Goal: Communication & Community: Answer question/provide support

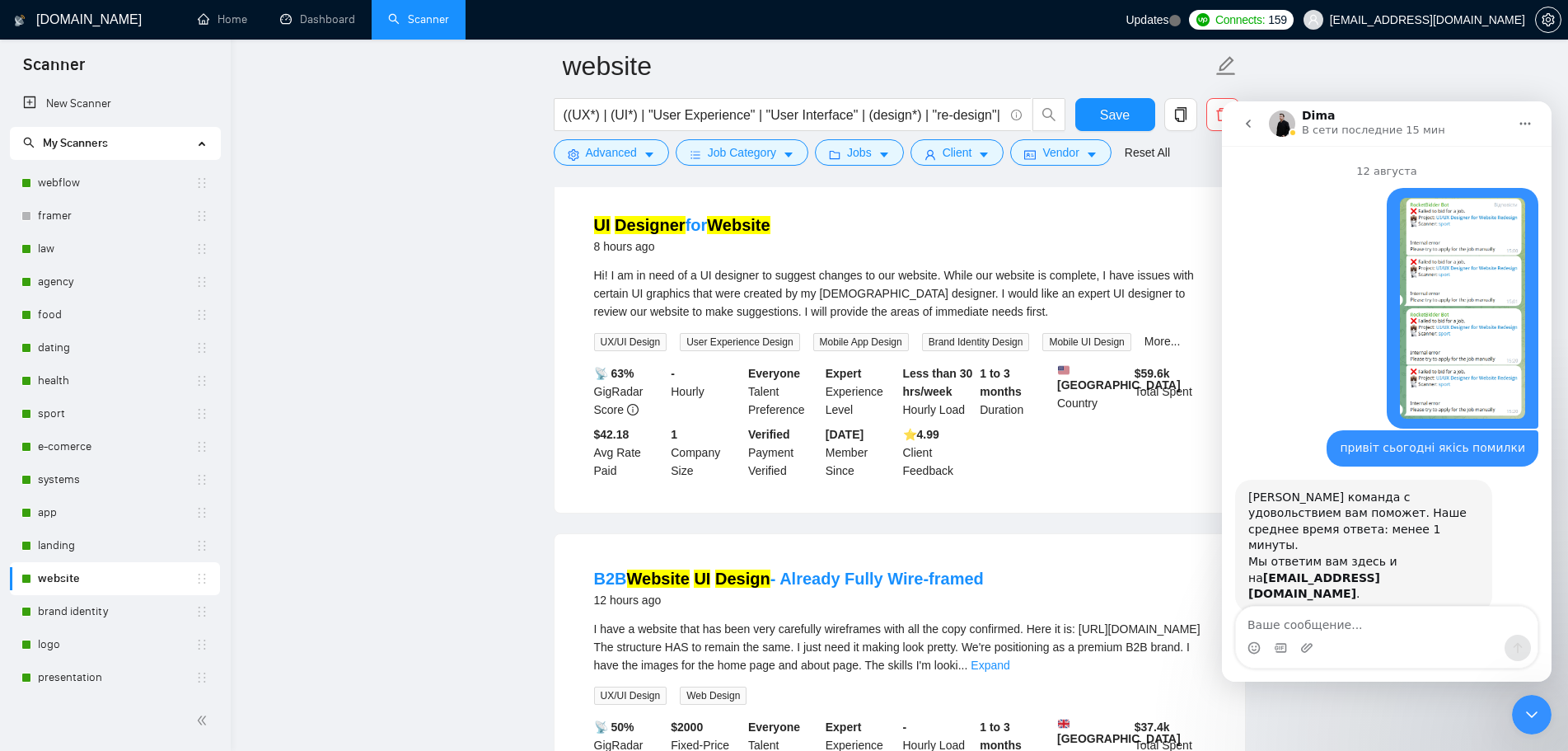
scroll to position [3, 0]
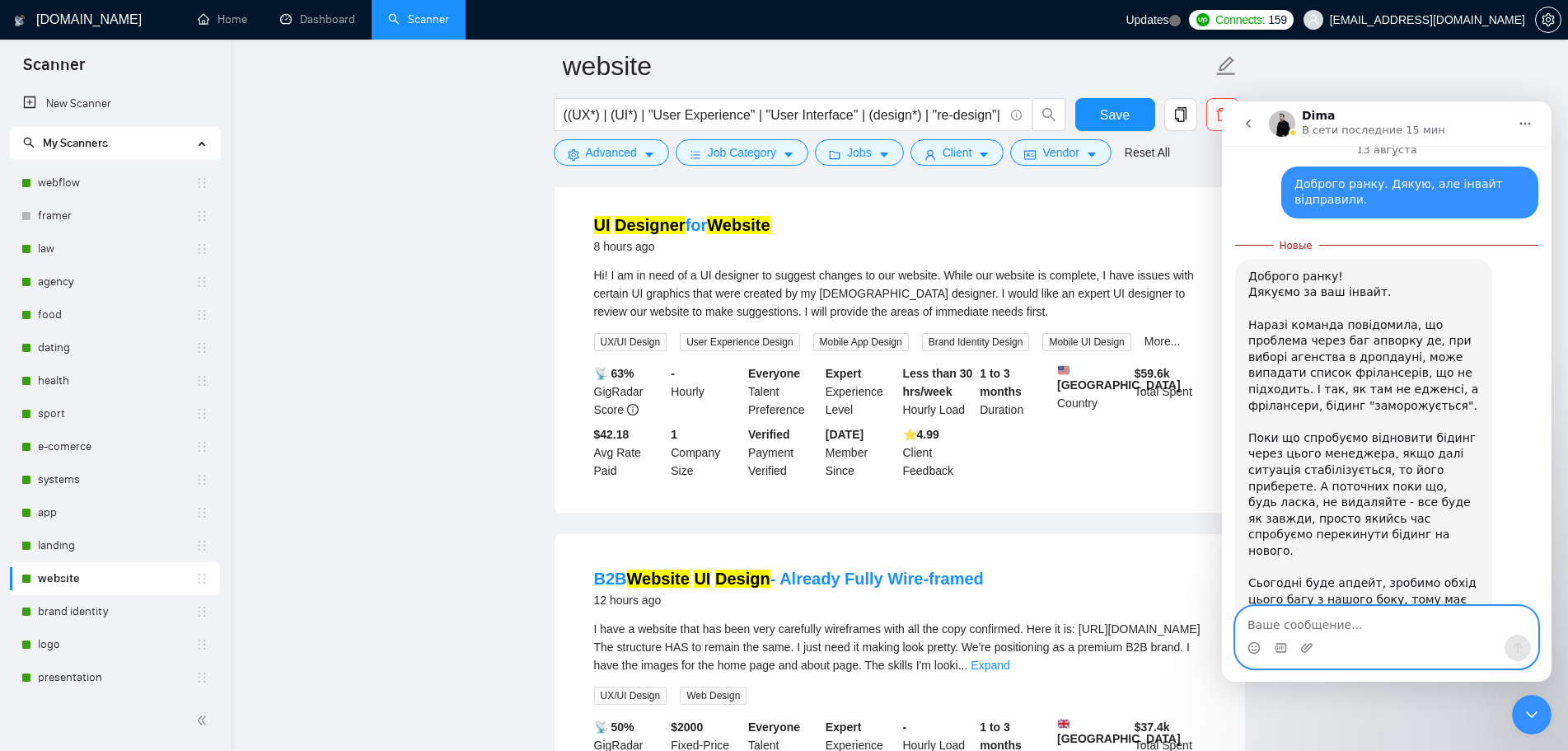
click at [1323, 621] on textarea "Ваше сообщение..." at bounding box center [1386, 620] width 301 height 28
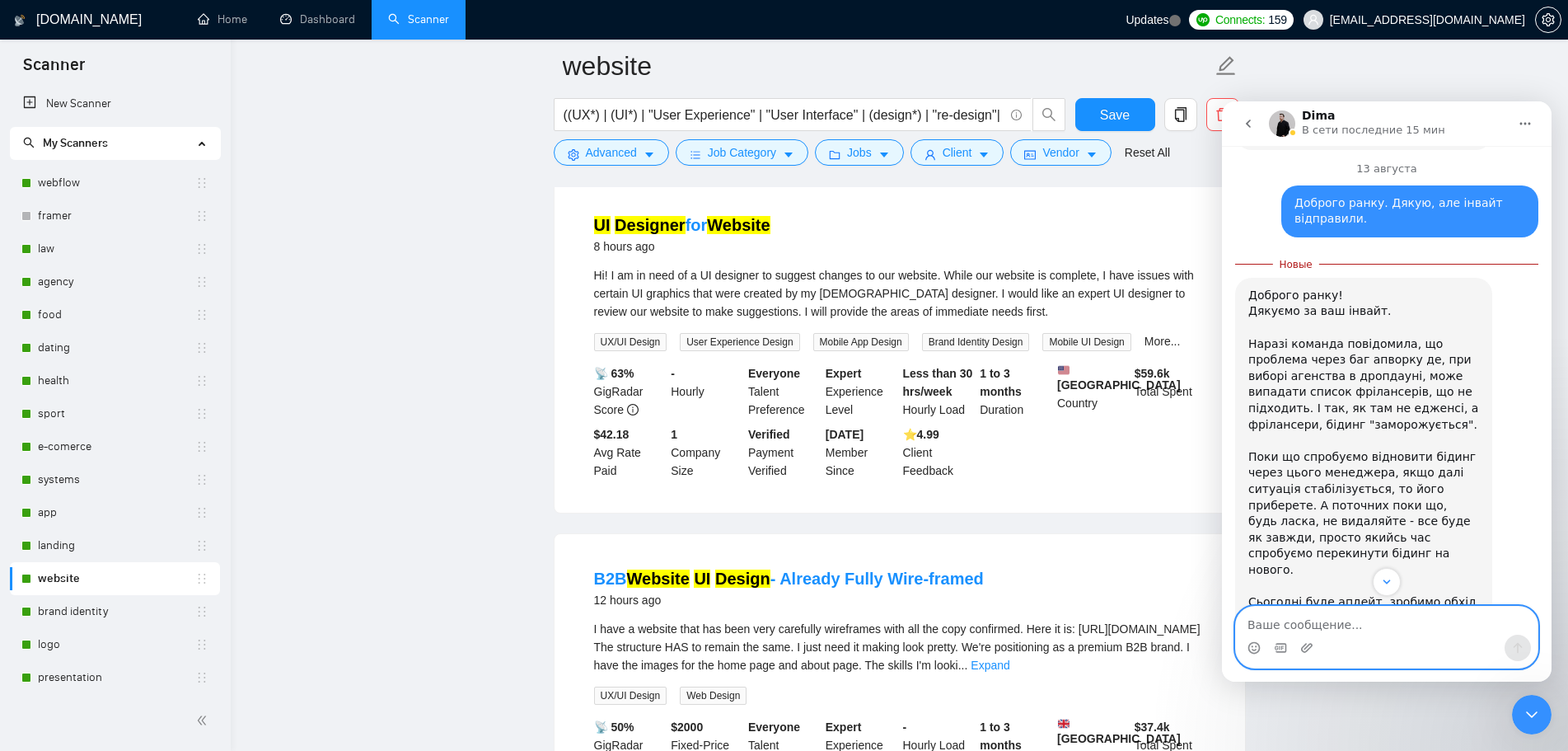
scroll to position [878, 0]
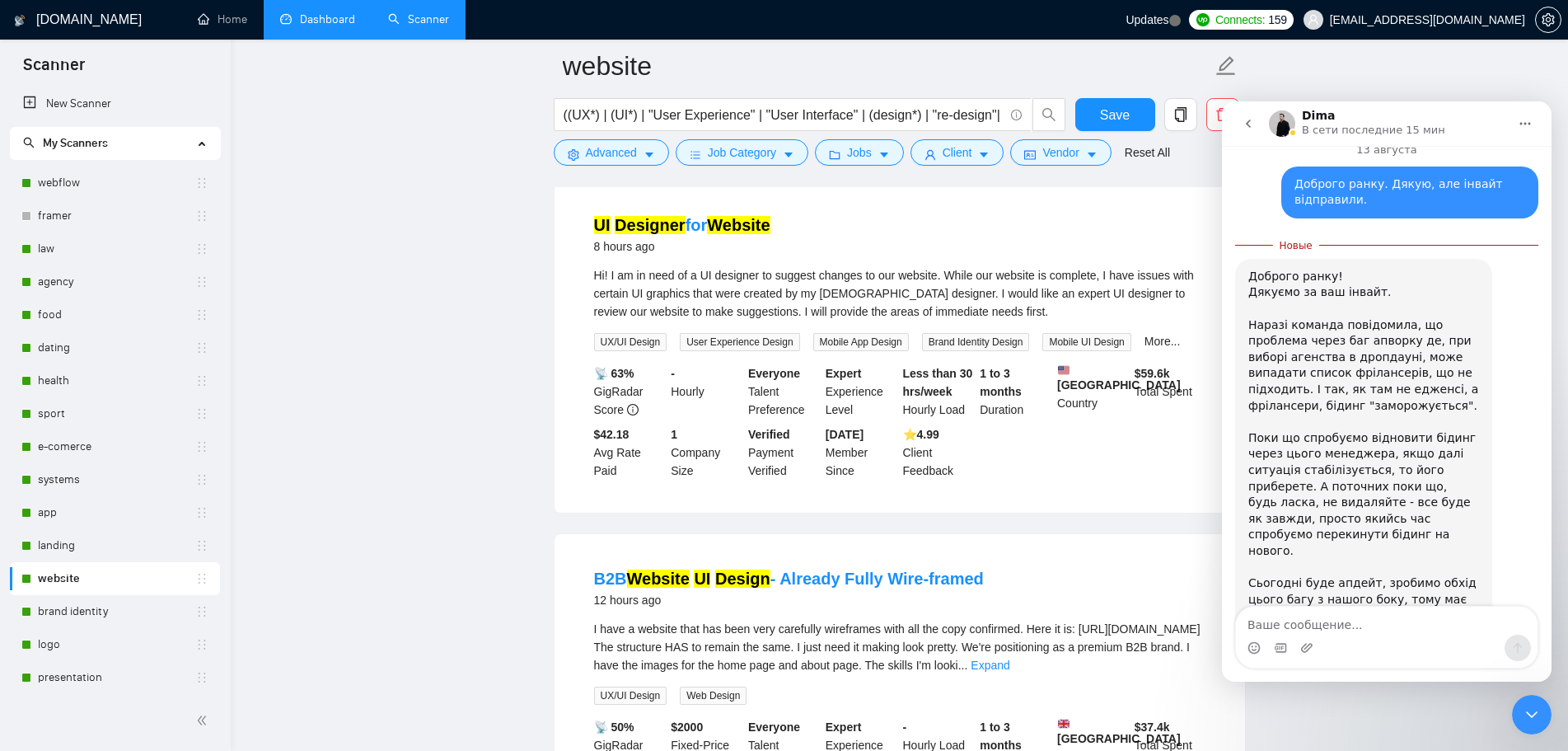
click at [306, 21] on link "Dashboard" at bounding box center [317, 19] width 75 height 14
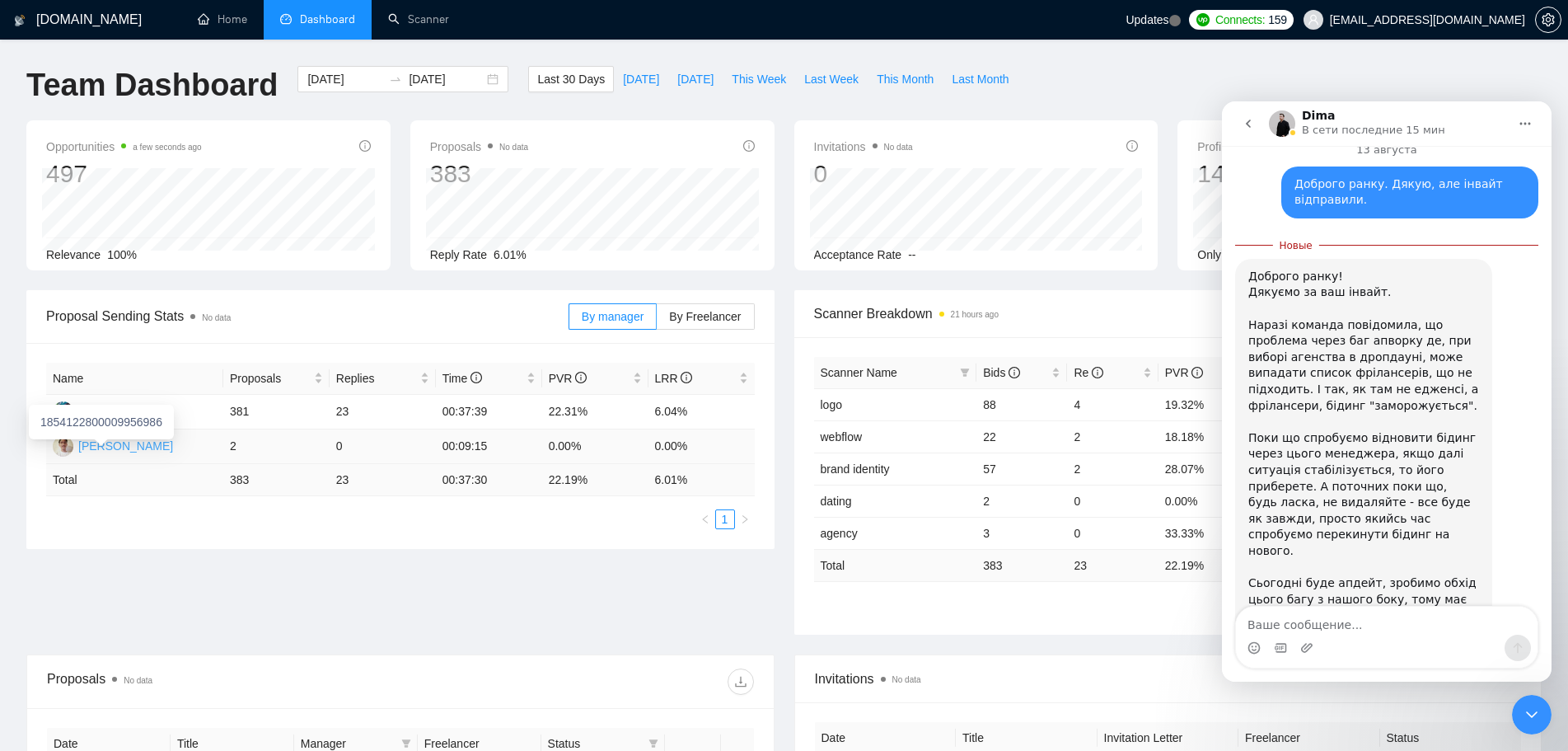
click at [109, 448] on div "[PERSON_NAME]" at bounding box center [125, 446] width 94 height 18
click at [407, 559] on div "Proposal Sending Stats No data By manager By Freelancer Name Proposals Replies …" at bounding box center [784, 473] width 1535 height 364
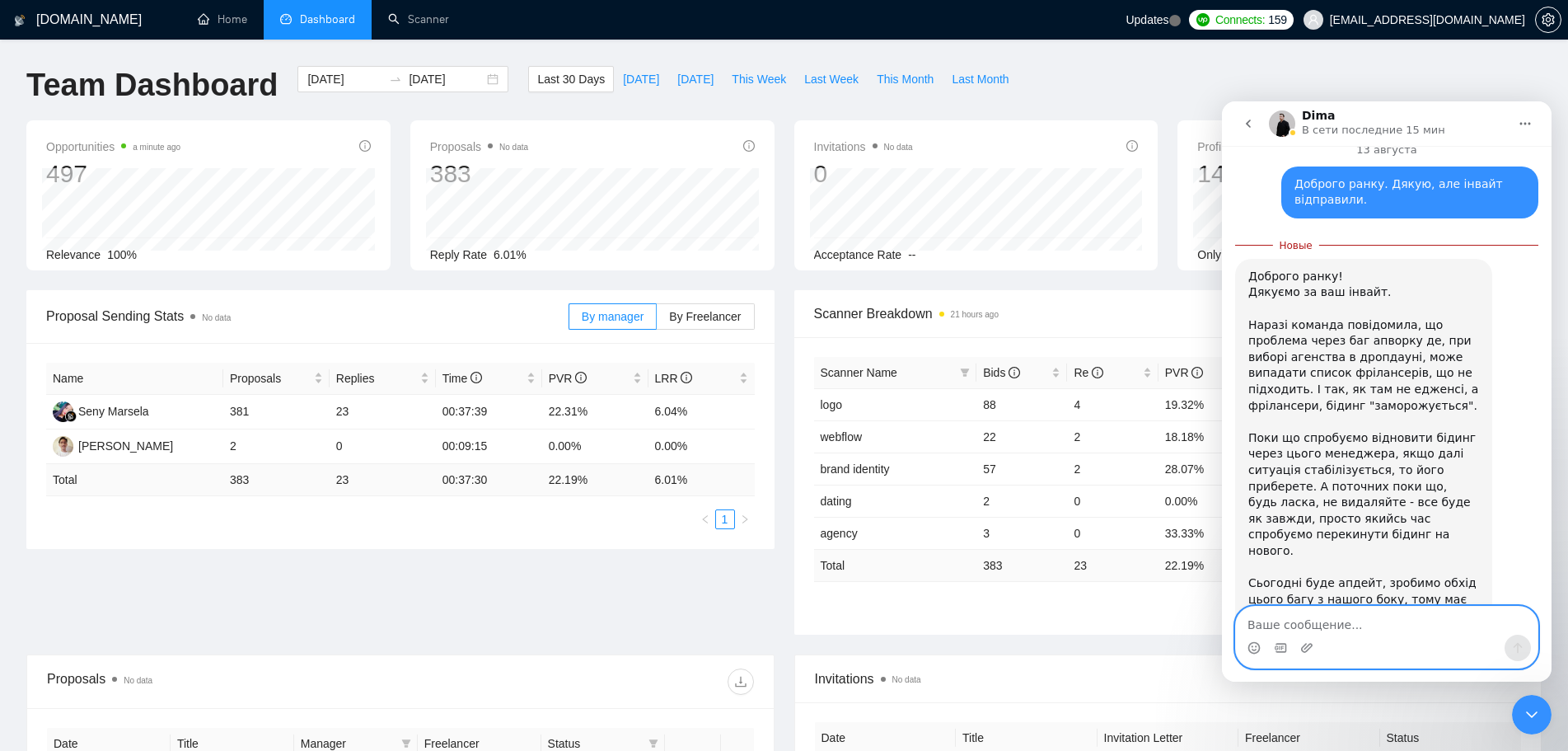
click at [1348, 626] on textarea "Ваше сообщение..." at bounding box center [1386, 620] width 301 height 28
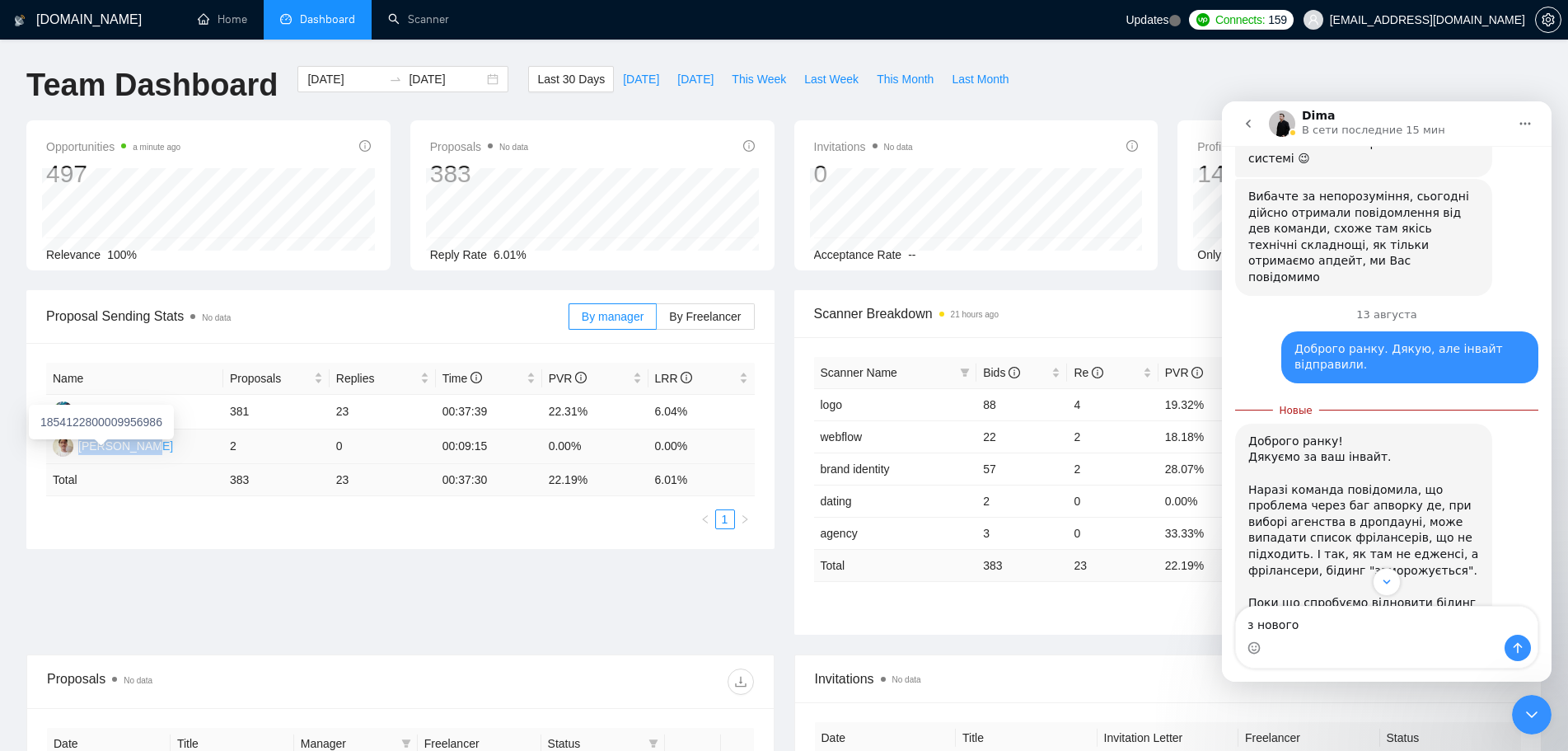
drag, startPoint x: 147, startPoint y: 448, endPoint x: 81, endPoint y: 451, distance: 66.1
click at [81, 450] on td "[PERSON_NAME]" at bounding box center [135, 447] width 177 height 34
click at [1373, 634] on textarea "з нового" at bounding box center [1386, 620] width 301 height 28
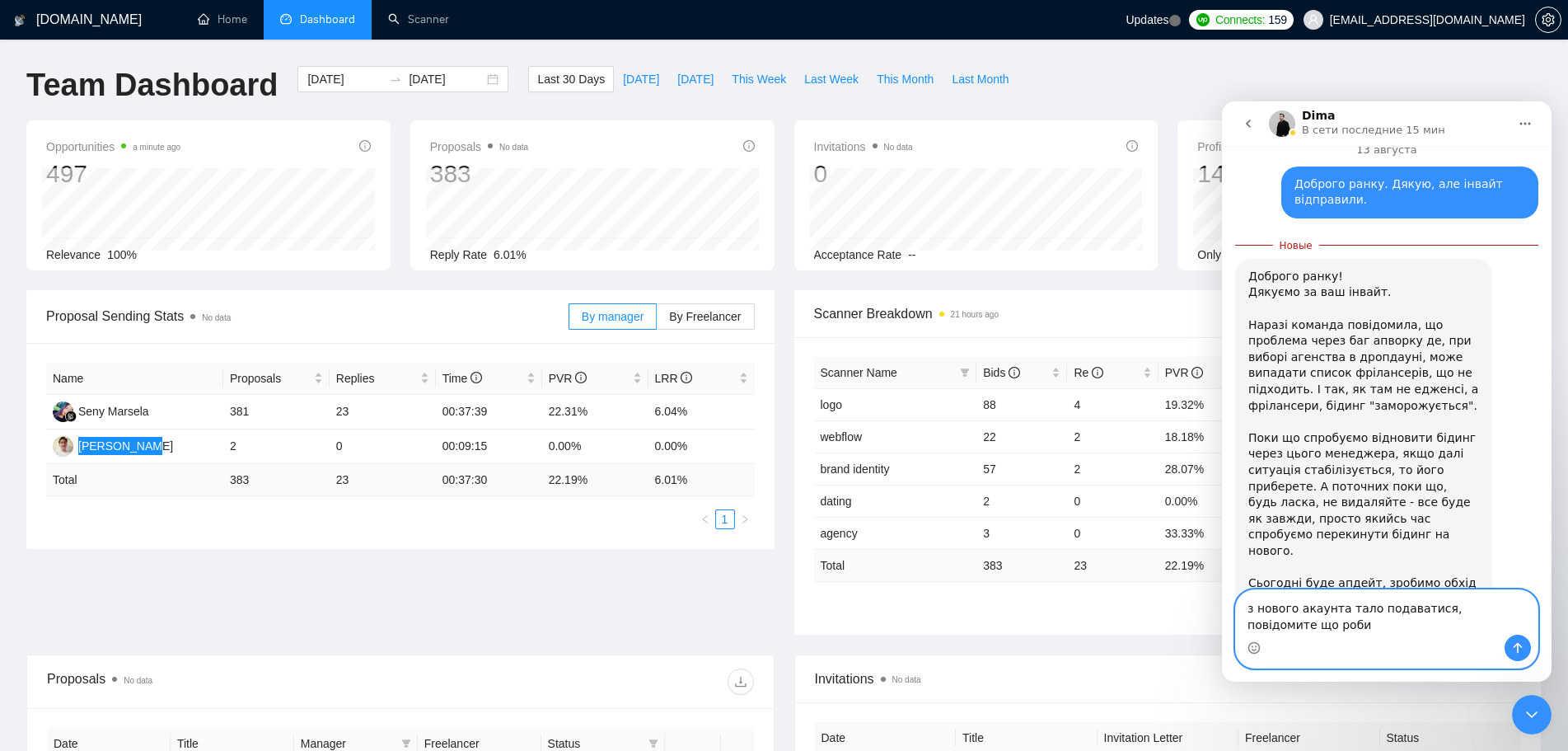
scroll to position [894, 0]
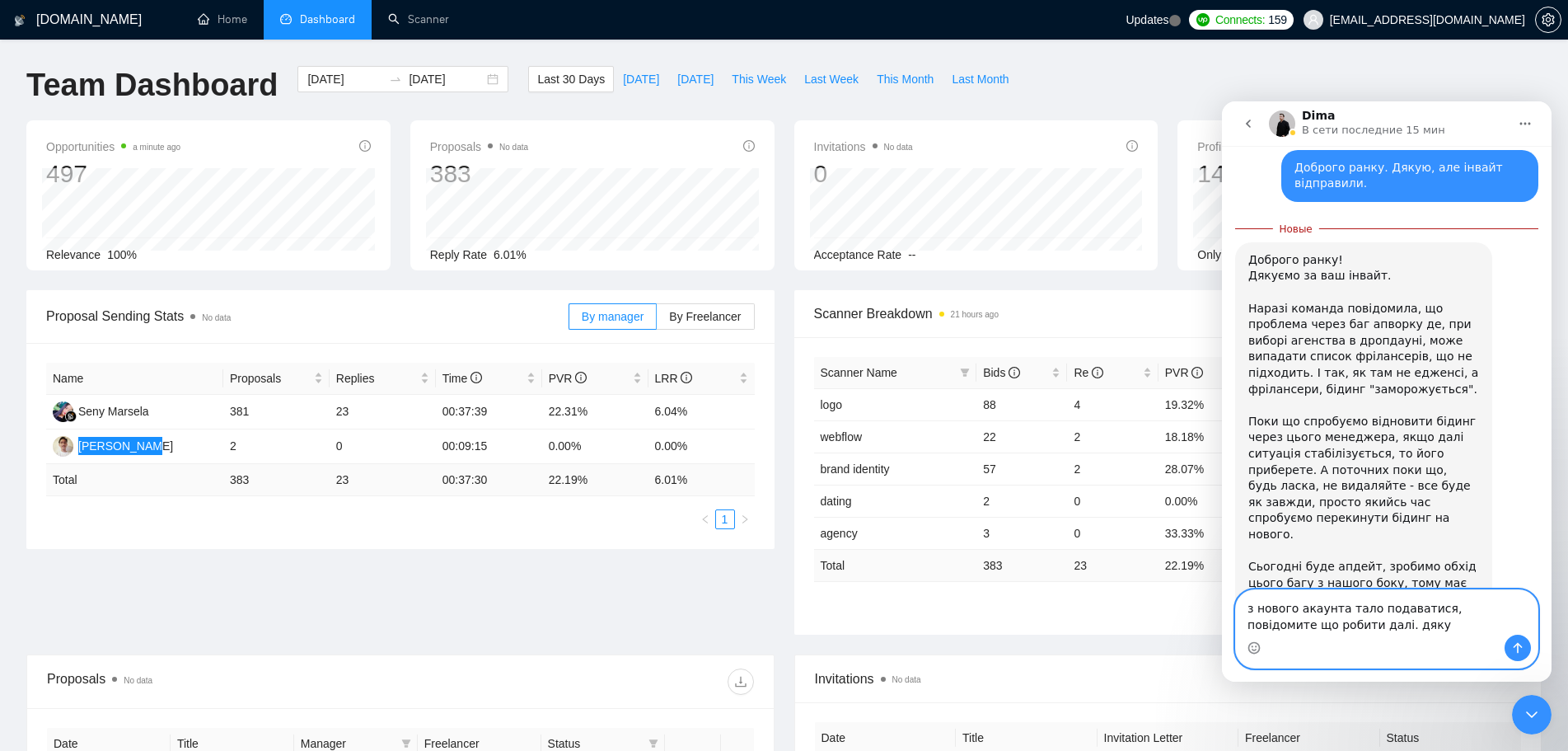
type textarea "з нового акаунта тало подаватися, повідомите що робити далі. дякую"
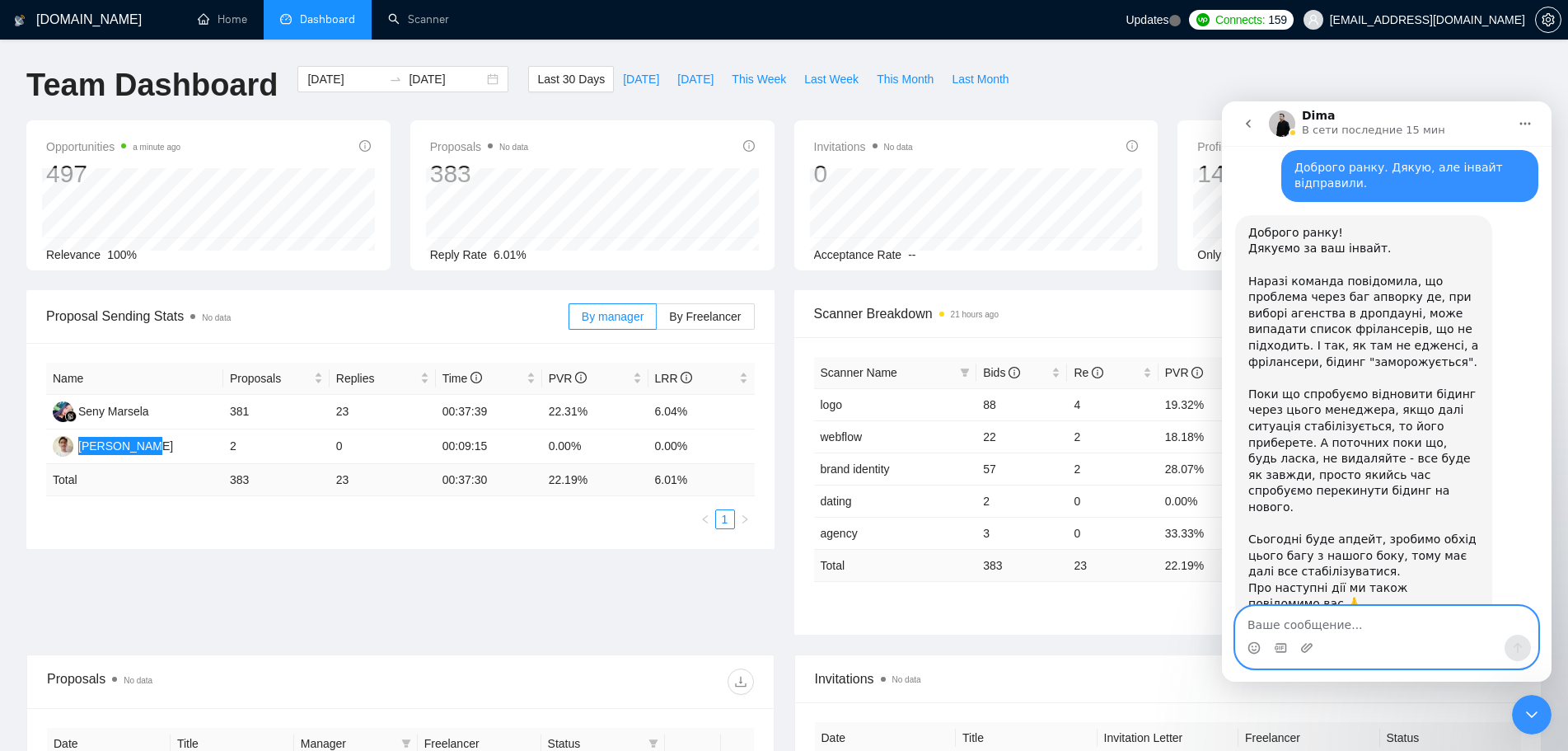
scroll to position [916, 0]
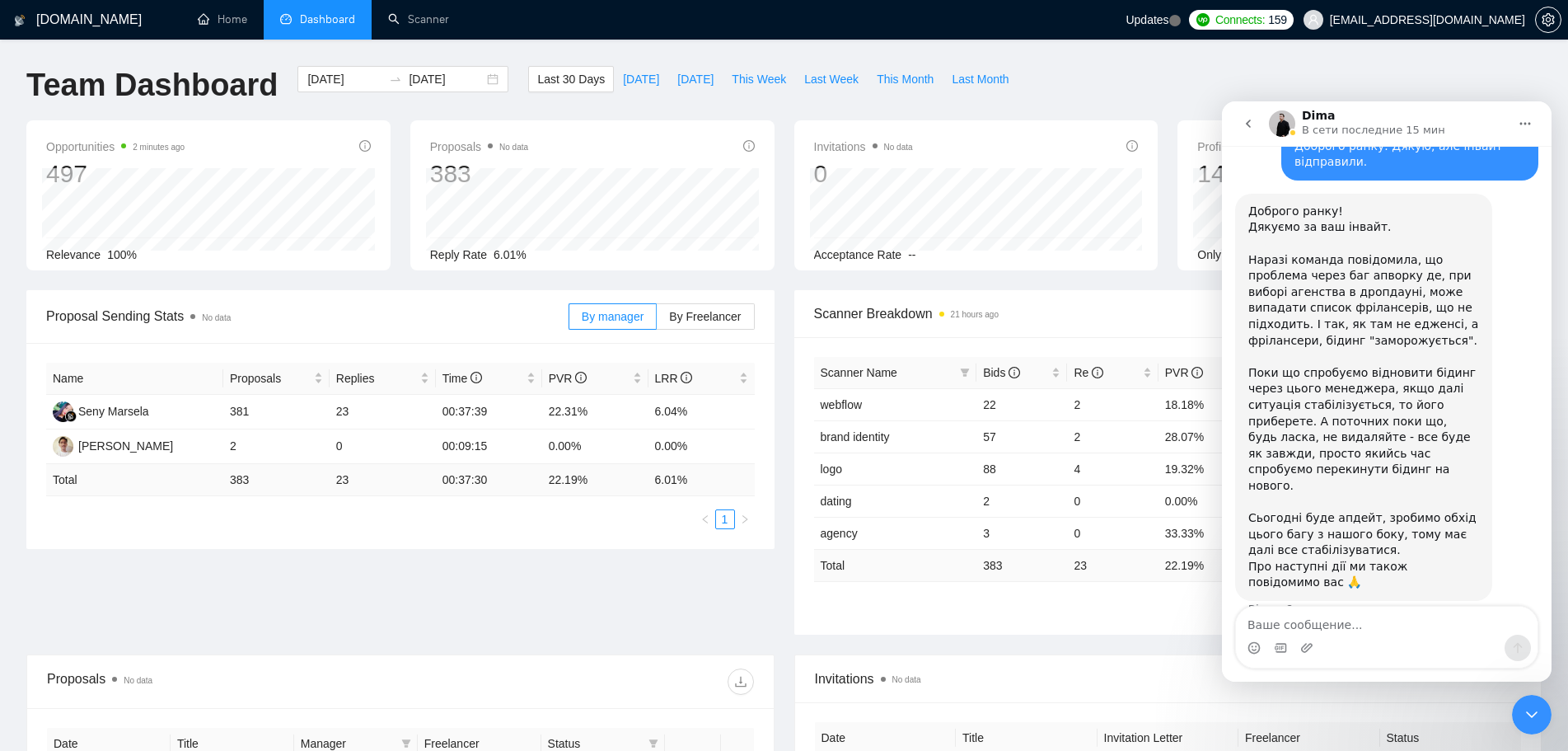
click at [620, 605] on div "Proposal Sending Stats No data By manager By Freelancer Name Proposals Replies …" at bounding box center [784, 473] width 1535 height 364
